Goal: Transaction & Acquisition: Purchase product/service

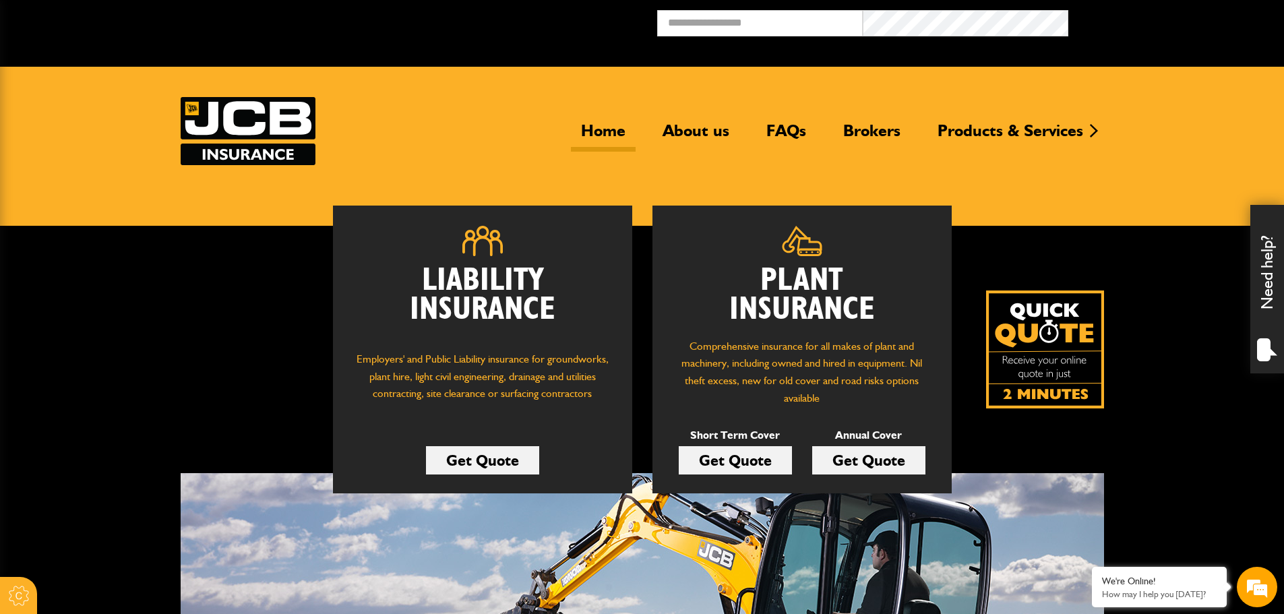
click at [731, 462] on link "Get Quote" at bounding box center [735, 460] width 113 height 28
